Goal: Navigation & Orientation: Find specific page/section

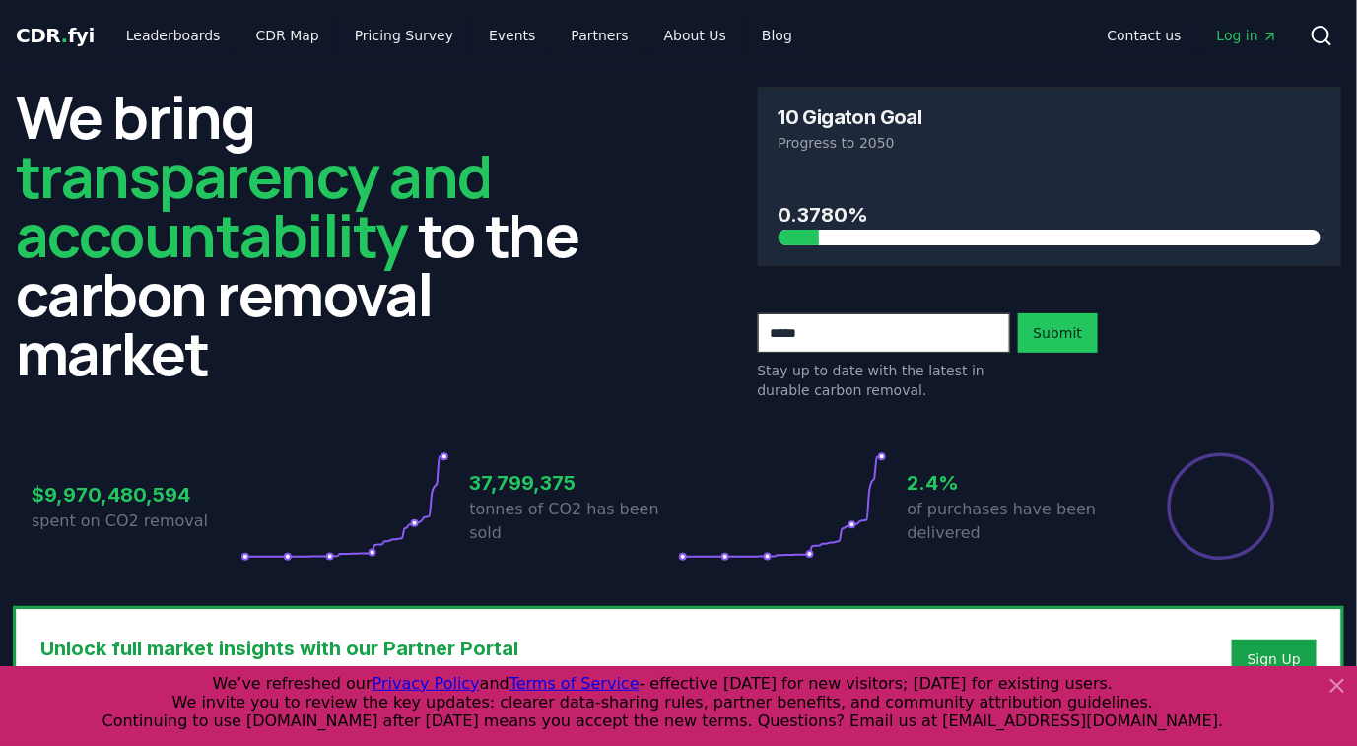
click at [1340, 684] on icon at bounding box center [1337, 686] width 12 height 12
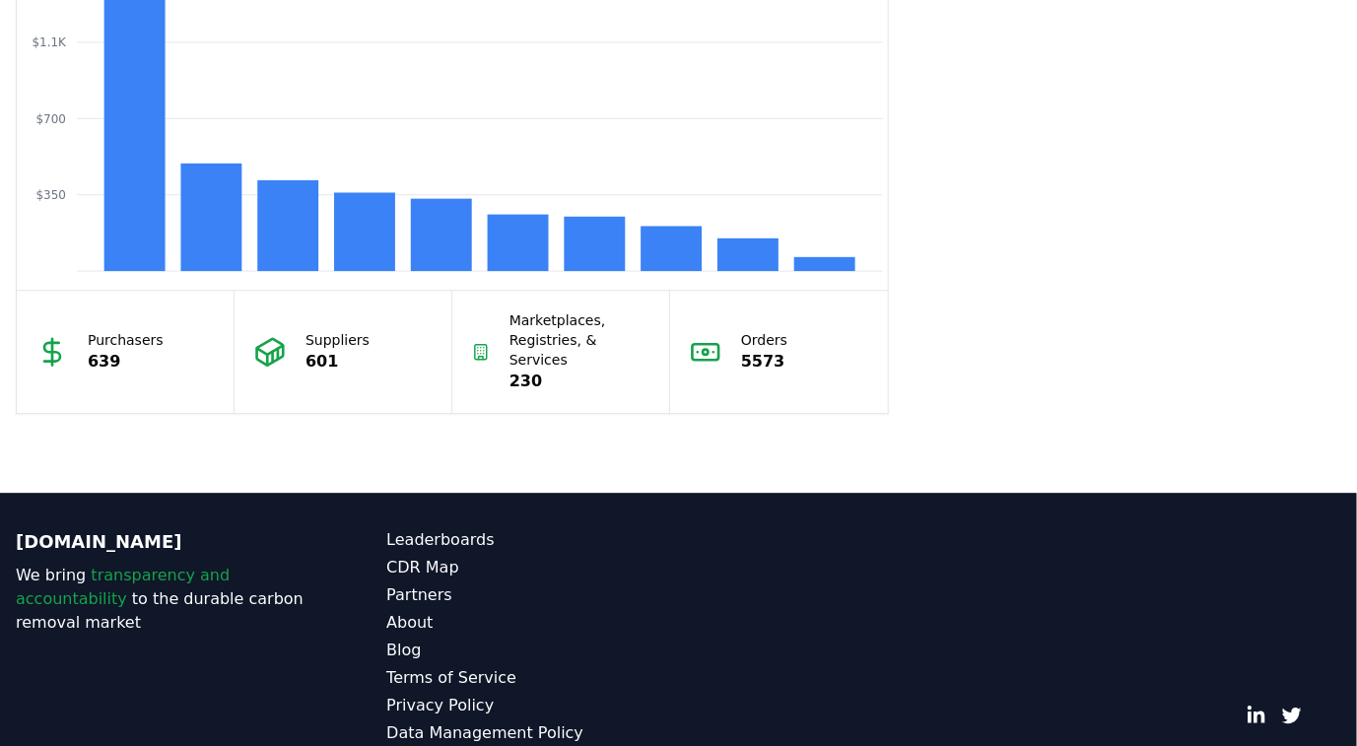
scroll to position [1812, 0]
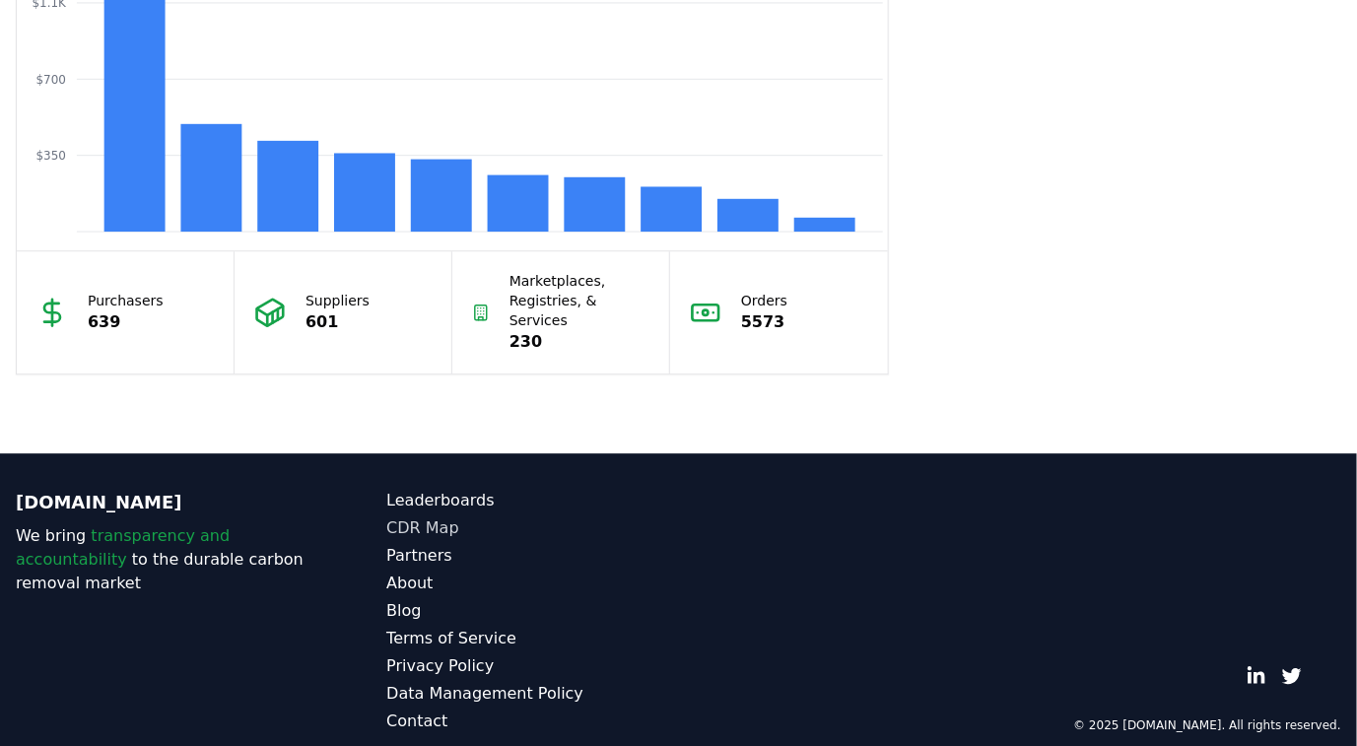
click at [419, 516] on link "CDR Map" at bounding box center [532, 528] width 292 height 24
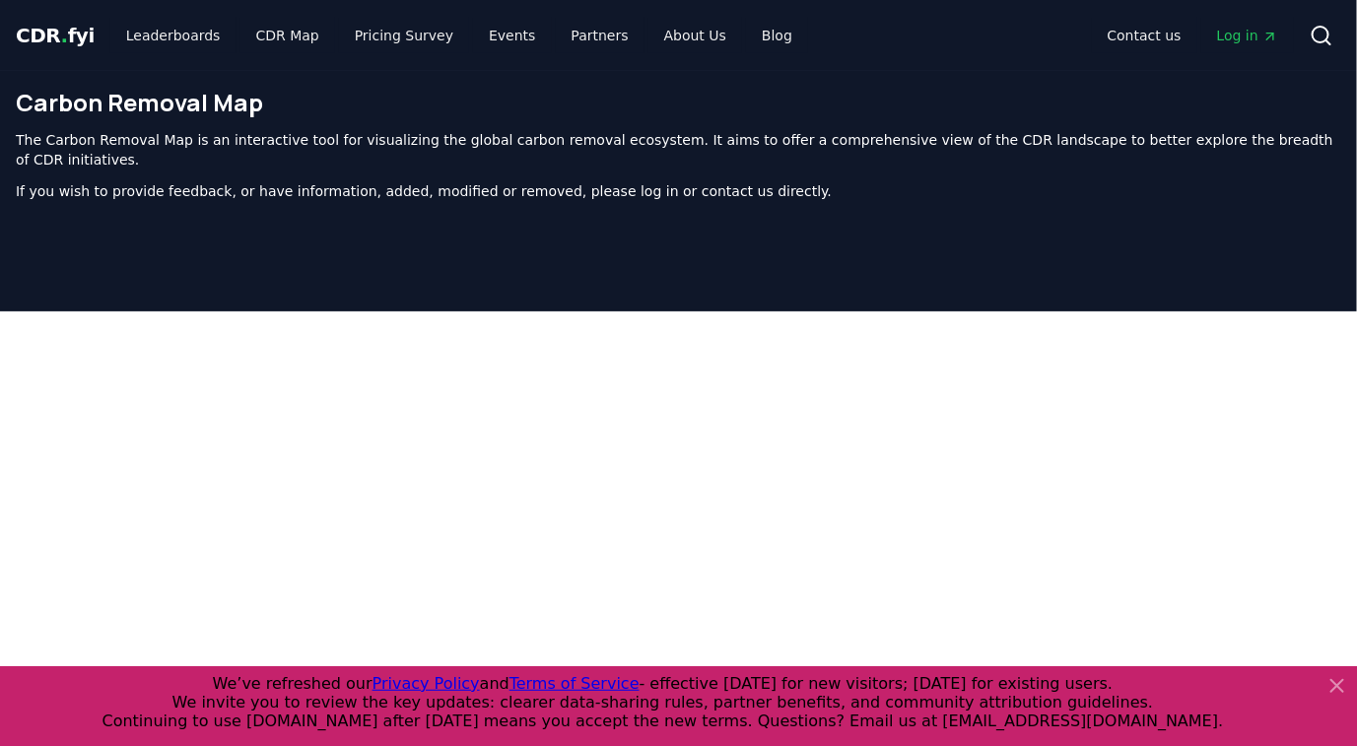
scroll to position [606, 0]
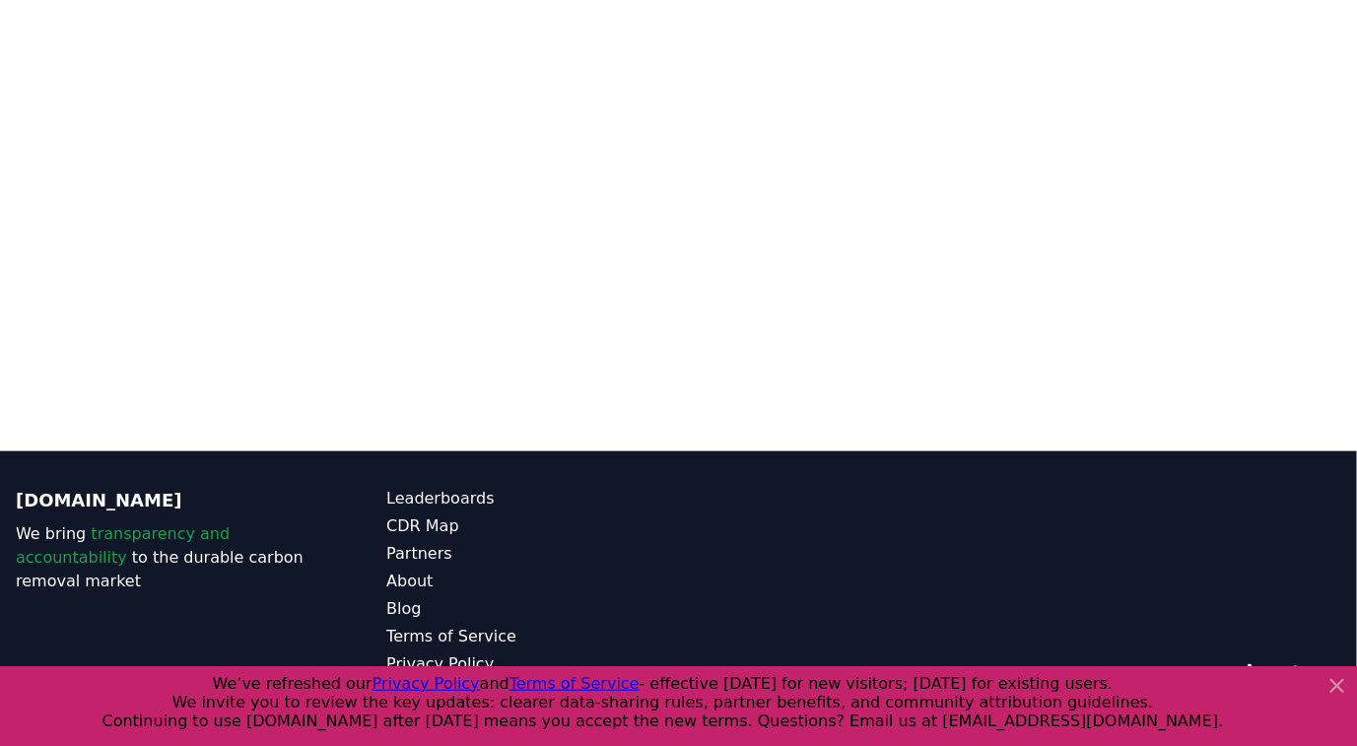
click at [1340, 686] on icon at bounding box center [1337, 686] width 24 height 24
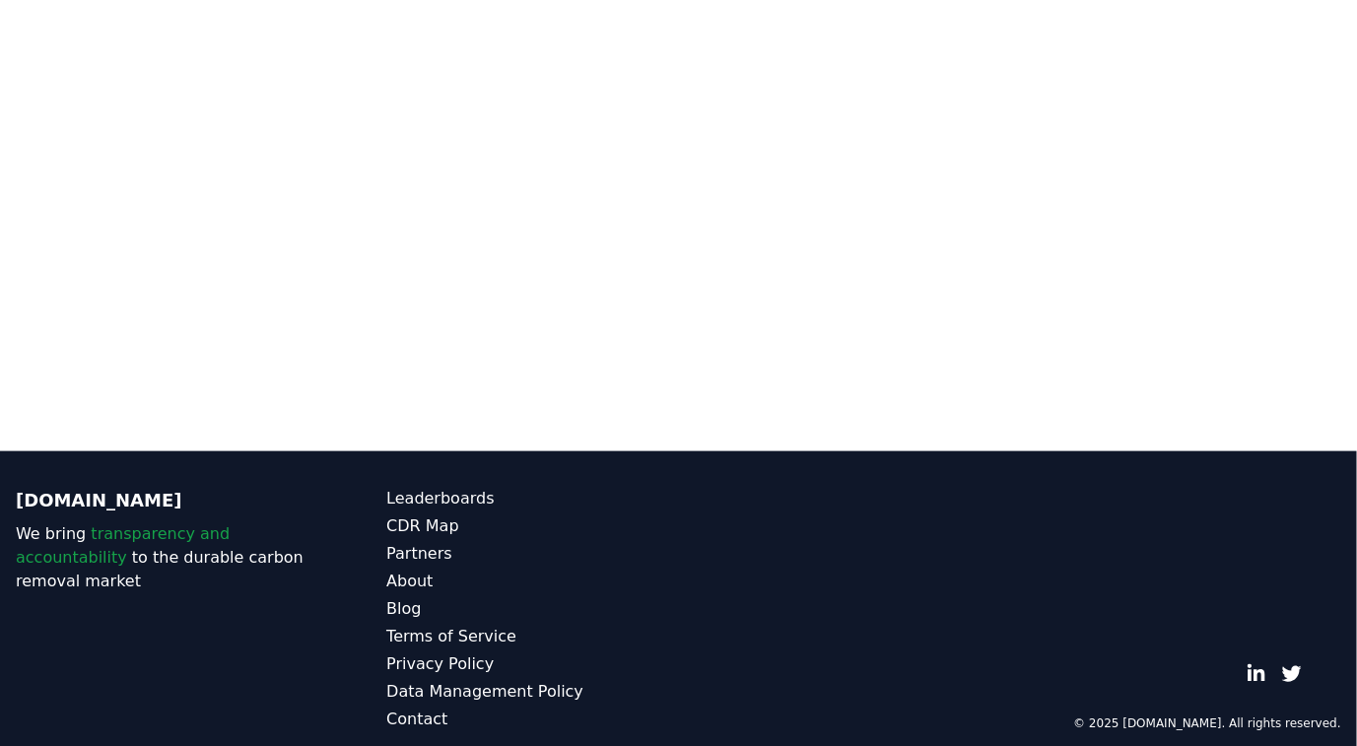
click at [854, 415] on div at bounding box center [678, 78] width 1357 height 746
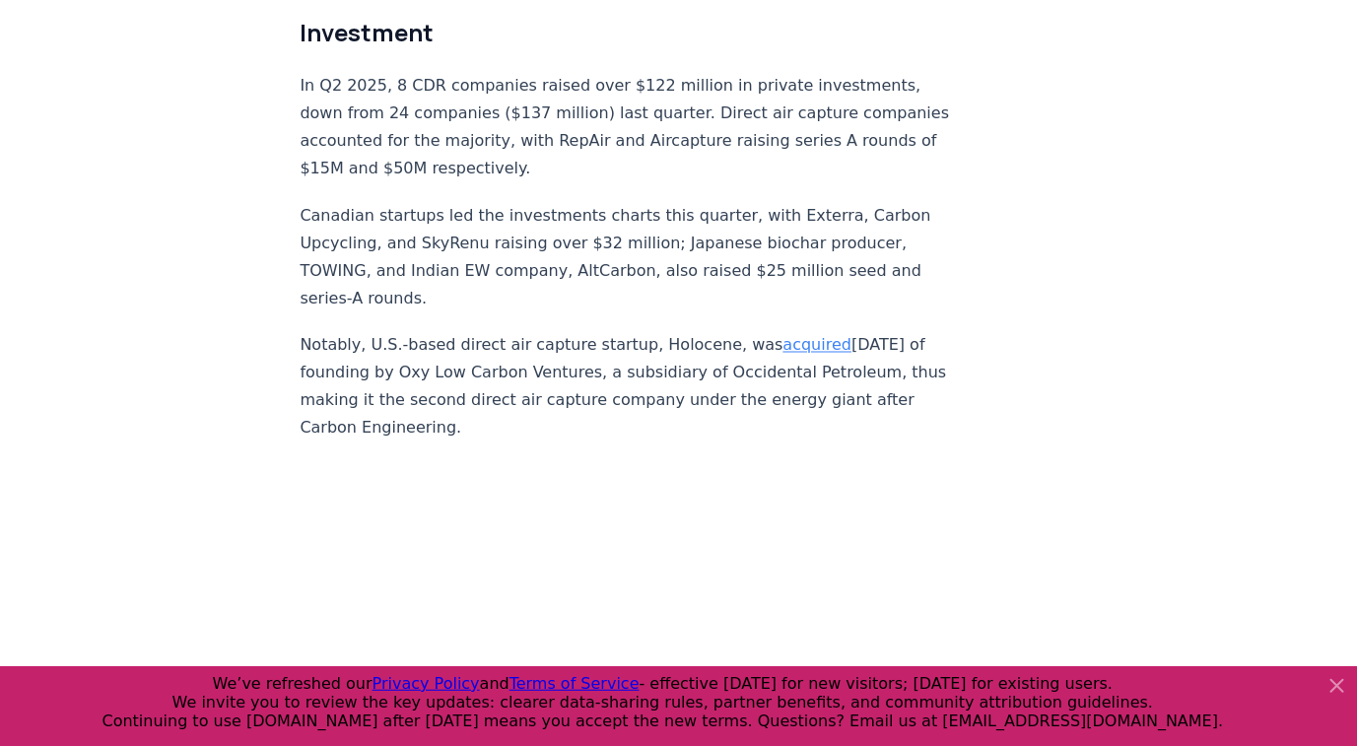
scroll to position [11860, 0]
